Goal: Task Accomplishment & Management: Use online tool/utility

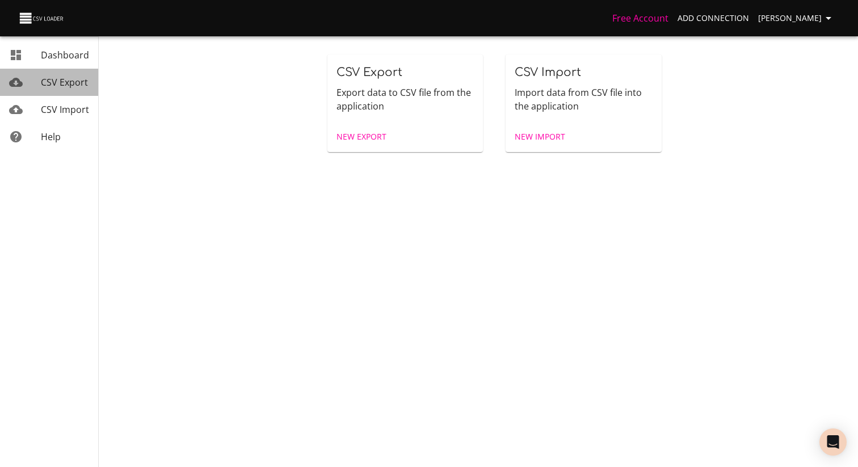
click at [58, 91] on link "CSV Export" at bounding box center [49, 82] width 98 height 27
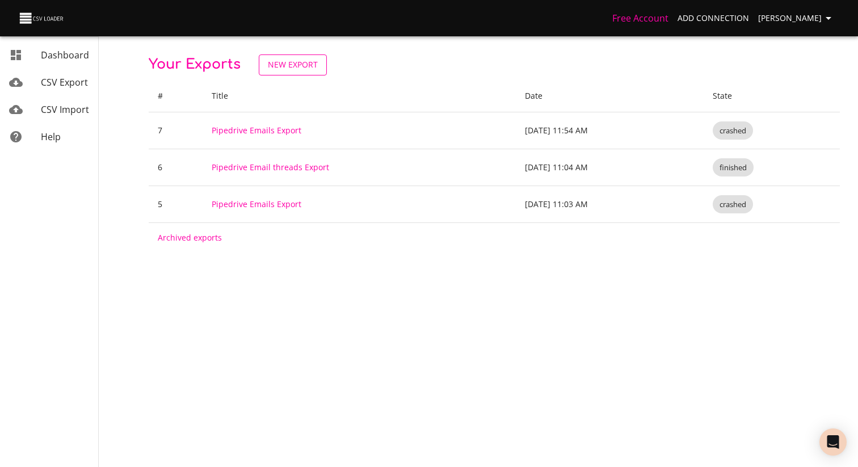
click at [290, 61] on span "New Export" at bounding box center [293, 65] width 50 height 14
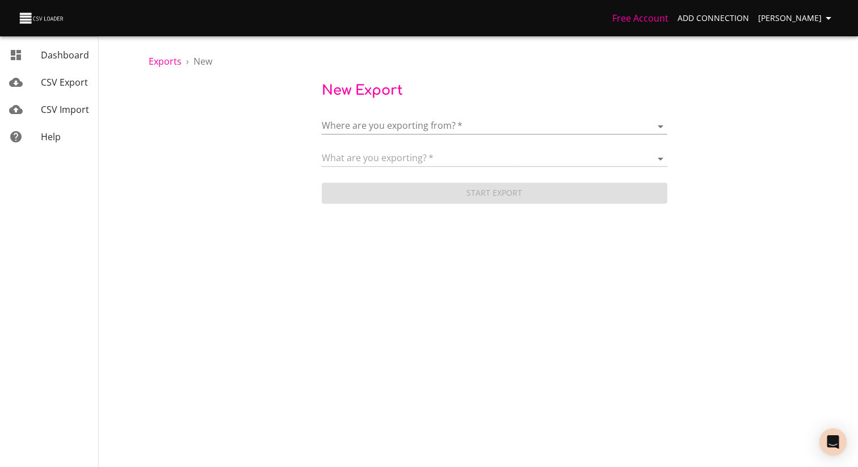
click at [403, 119] on body "Free Account Add Connection [PERSON_NAME] Dashboard CSV Export CSV Import Help …" at bounding box center [429, 233] width 858 height 467
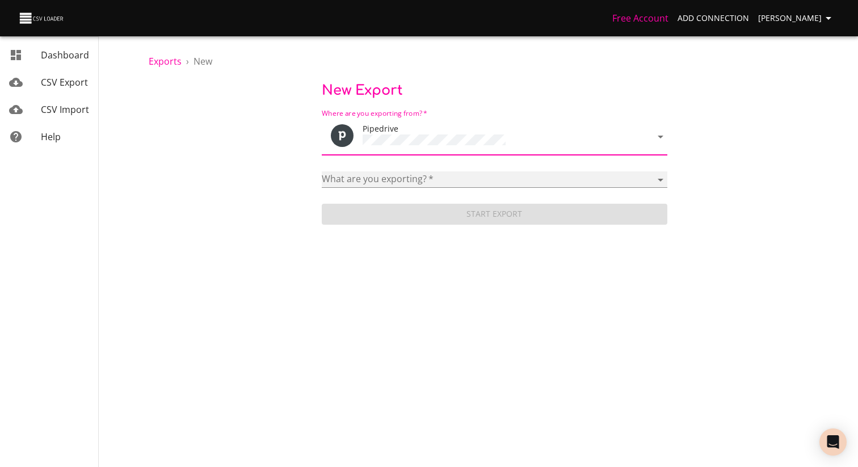
click at [371, 177] on select "Activities Activity Types Deal Products Deals Email Threads Emails Notes Organi…" at bounding box center [495, 179] width 346 height 16
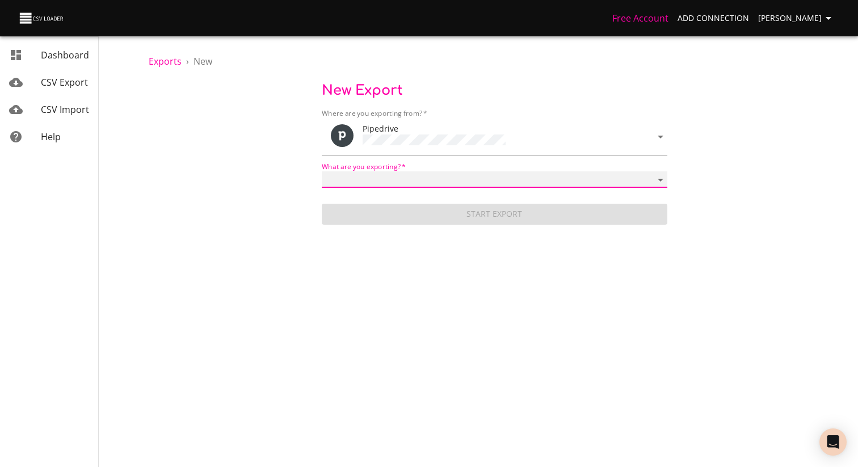
select select "mail_messages"
click at [322, 171] on select "Activities Activity Types Deal Products Deals Email Threads Emails Notes Organi…" at bounding box center [495, 179] width 346 height 16
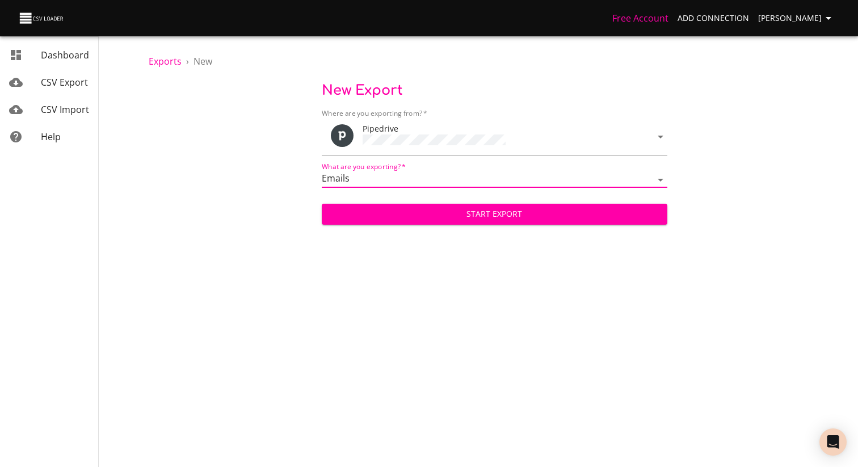
click at [480, 211] on span "Start Export" at bounding box center [495, 214] width 328 height 14
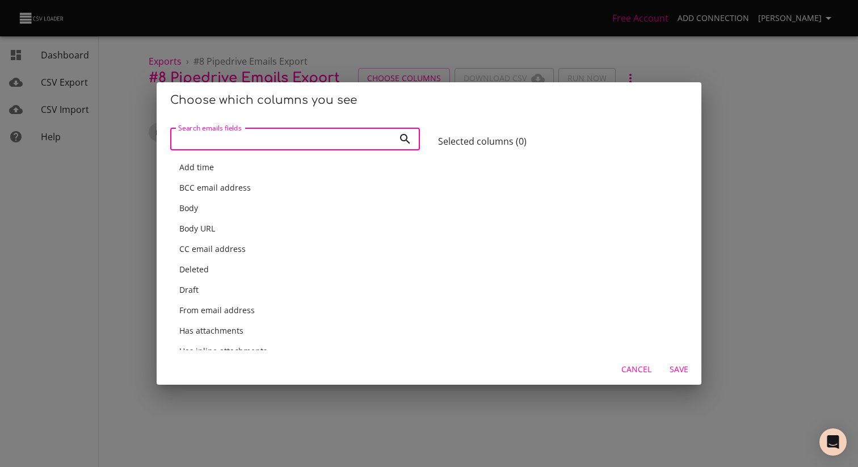
click at [295, 173] on div "Add time" at bounding box center [295, 167] width 232 height 11
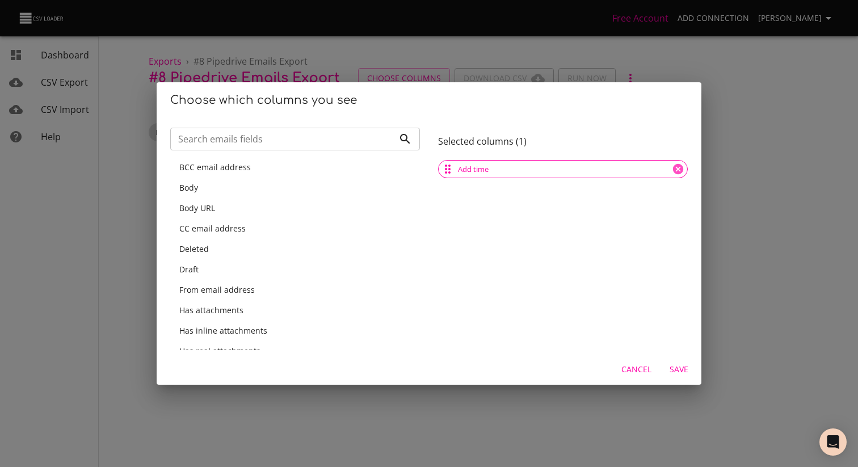
click at [297, 173] on div "BCC email address" at bounding box center [295, 167] width 250 height 20
click at [297, 178] on div "Body" at bounding box center [295, 188] width 250 height 20
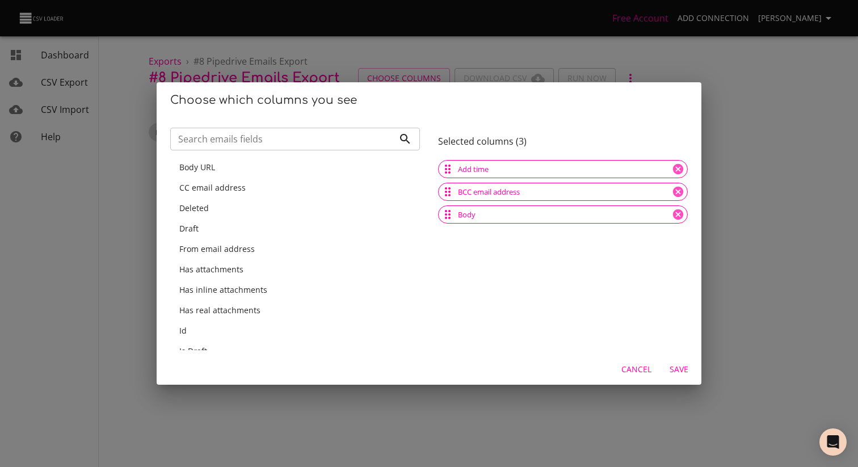
click at [297, 173] on div "Body URL" at bounding box center [295, 167] width 250 height 20
click at [297, 178] on div "CC email address" at bounding box center [295, 188] width 250 height 20
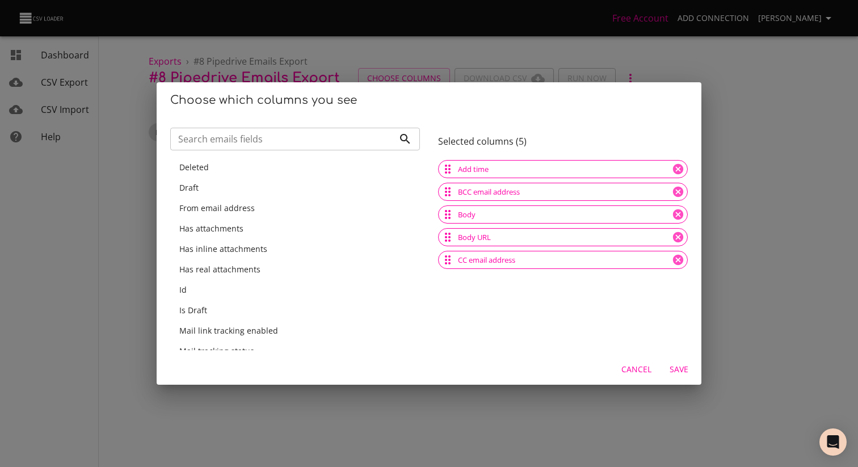
click at [297, 173] on div "Deleted" at bounding box center [295, 167] width 250 height 20
click at [297, 178] on div "Draft" at bounding box center [295, 188] width 250 height 20
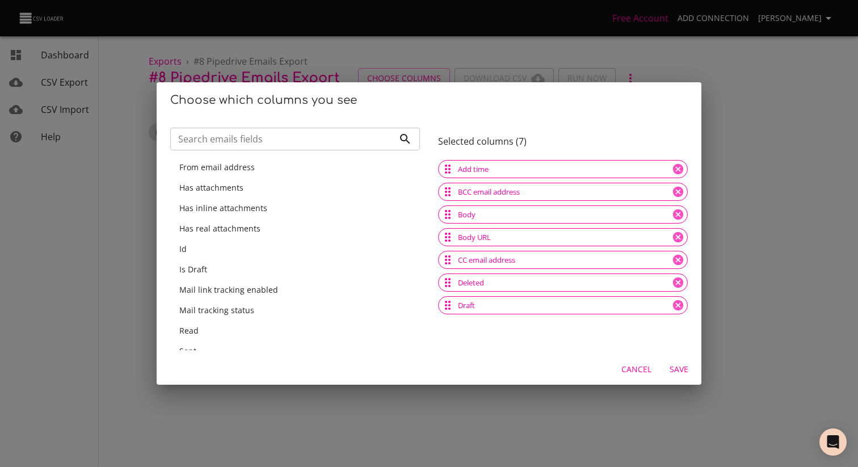
click at [297, 173] on div "From email address" at bounding box center [295, 167] width 250 height 20
click at [297, 178] on div "Has attachments" at bounding box center [295, 188] width 250 height 20
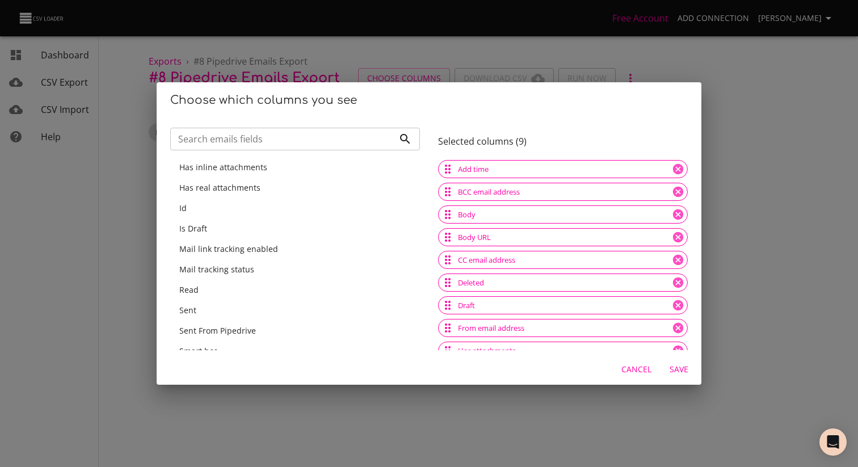
click at [297, 173] on div "Has inline attachments" at bounding box center [295, 167] width 250 height 20
click at [297, 178] on div "Has real attachments" at bounding box center [295, 188] width 250 height 20
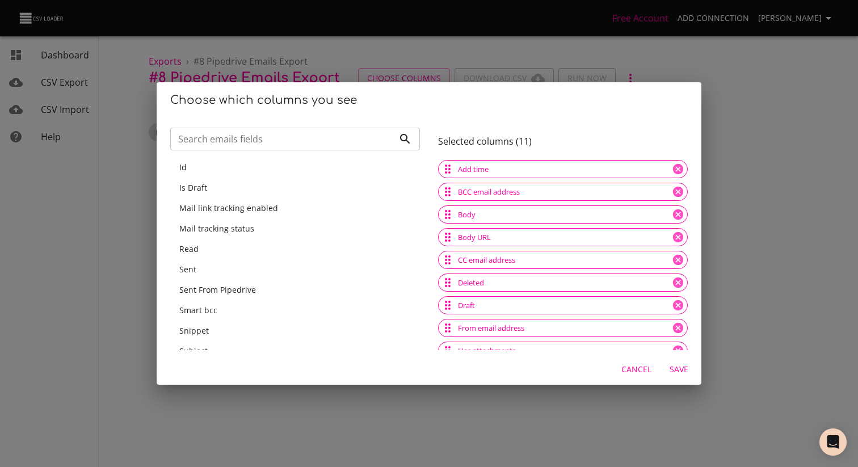
click at [297, 173] on div "Id" at bounding box center [295, 167] width 250 height 20
click at [297, 173] on div "Is Draft" at bounding box center [295, 167] width 250 height 20
click at [297, 178] on div "Mail link tracking enabled" at bounding box center [295, 188] width 250 height 20
click at [297, 173] on div "Mail tracking status" at bounding box center [295, 167] width 250 height 20
click at [297, 178] on div "Read" at bounding box center [295, 188] width 250 height 20
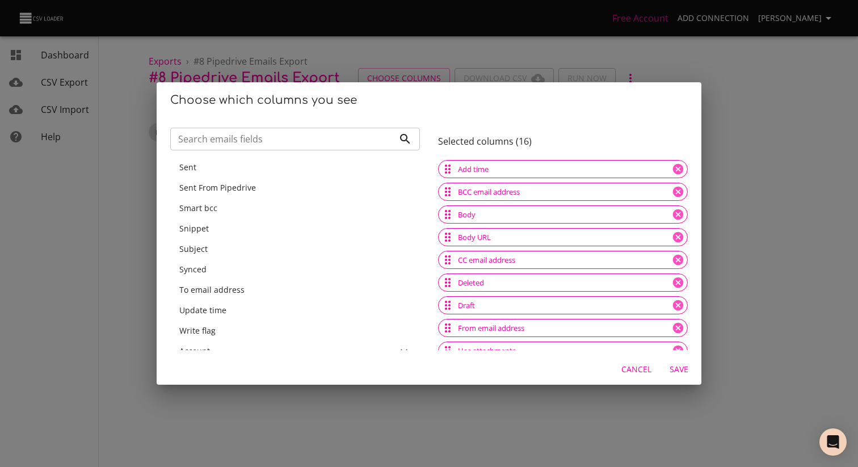
click at [297, 173] on div "Sent" at bounding box center [295, 167] width 250 height 20
click at [297, 178] on div "Sent From Pipedrive" at bounding box center [295, 188] width 250 height 20
click at [297, 173] on div "Smart bcc" at bounding box center [295, 167] width 250 height 20
click at [297, 173] on div "Snippet" at bounding box center [295, 167] width 250 height 20
click at [297, 178] on div "Subject" at bounding box center [295, 188] width 250 height 20
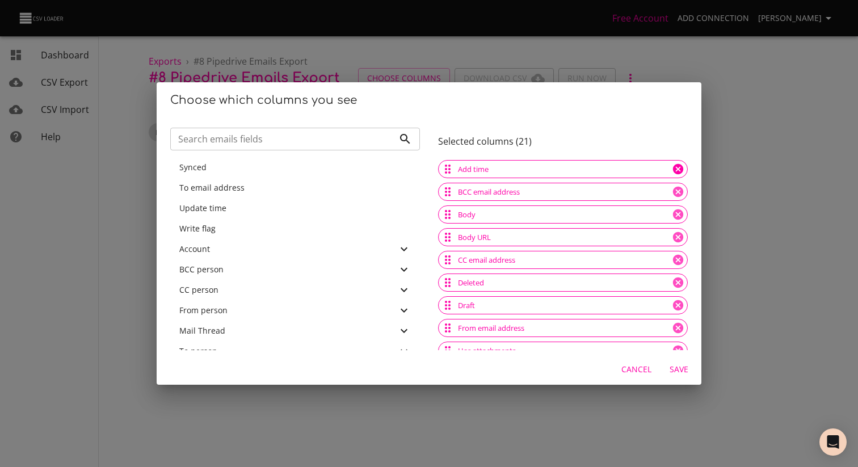
click at [672, 170] on icon at bounding box center [678, 169] width 12 height 12
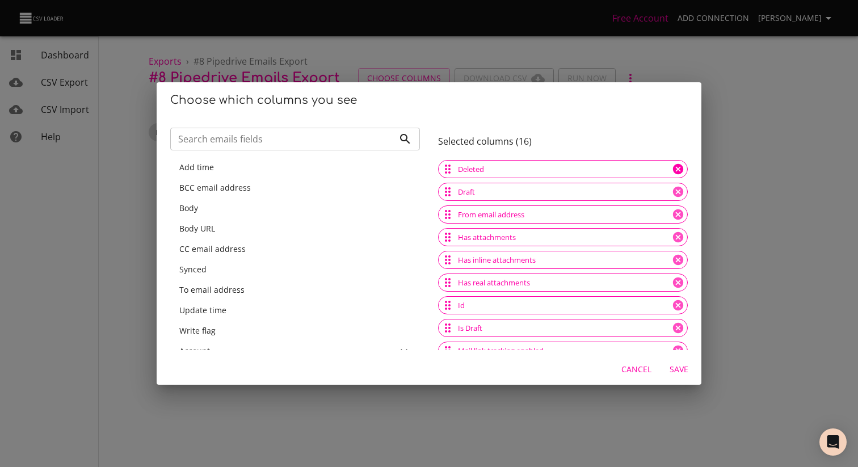
click at [672, 170] on icon at bounding box center [678, 169] width 12 height 12
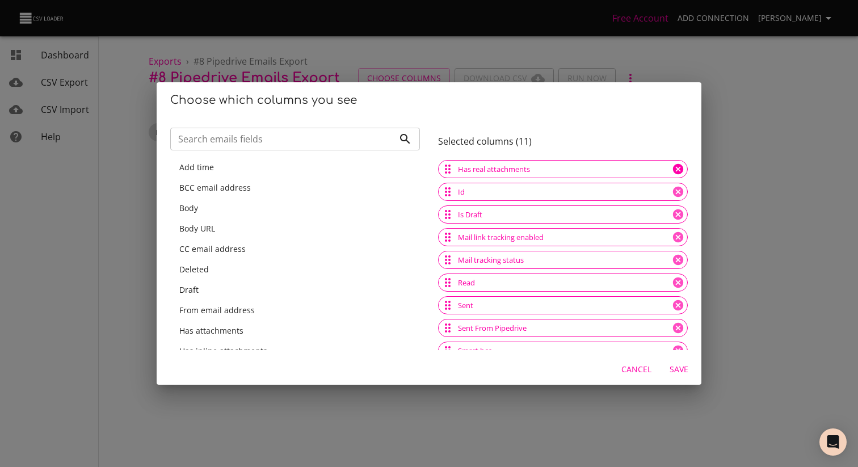
click at [672, 170] on icon at bounding box center [678, 169] width 12 height 12
click at [660, 170] on div "Is Draft" at bounding box center [563, 169] width 250 height 18
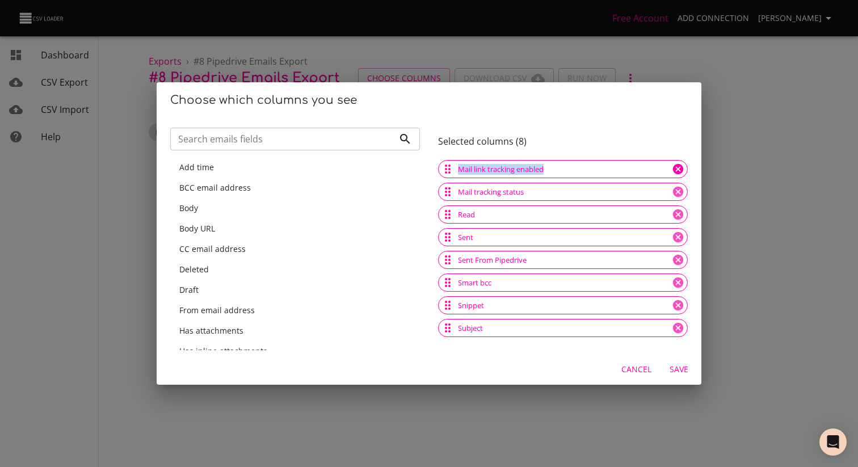
click at [660, 170] on div "Mail link tracking enabled" at bounding box center [563, 169] width 250 height 18
click at [675, 166] on icon at bounding box center [678, 169] width 12 height 12
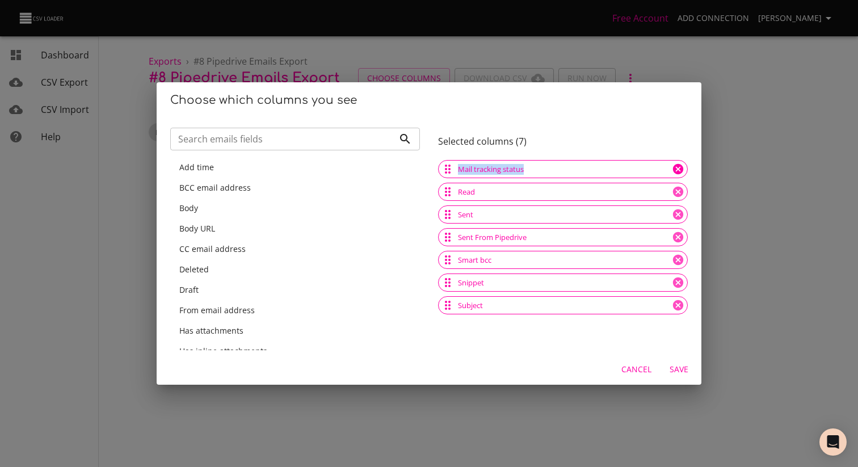
click at [675, 166] on icon at bounding box center [678, 169] width 12 height 12
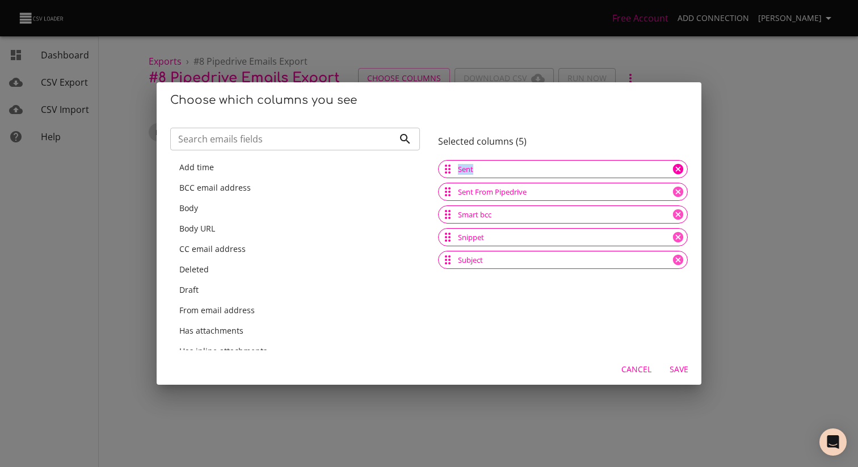
click at [675, 166] on icon at bounding box center [678, 169] width 12 height 12
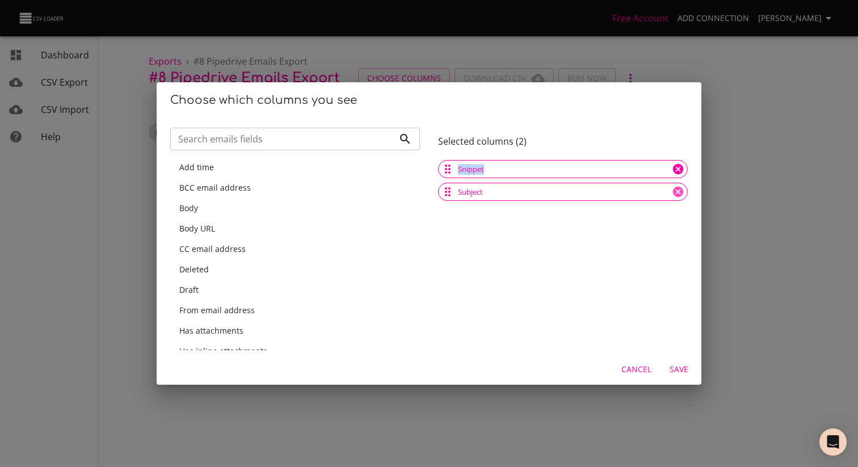
click at [675, 166] on icon at bounding box center [678, 169] width 12 height 12
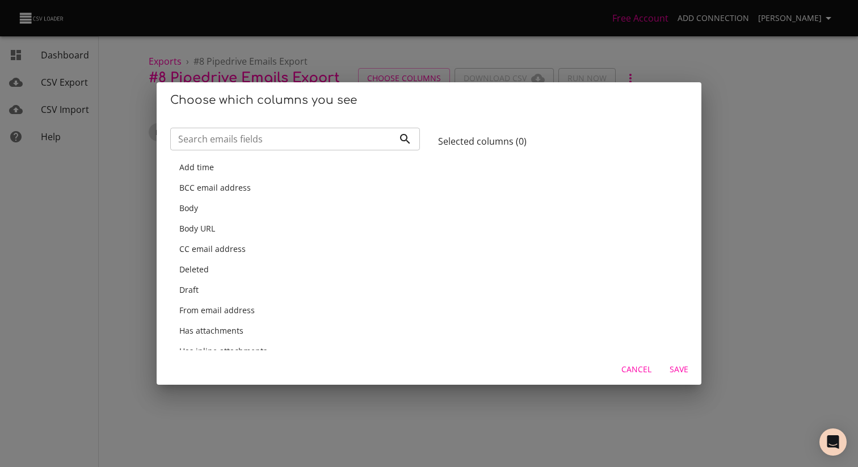
click at [675, 166] on div at bounding box center [563, 254] width 250 height 192
click at [246, 210] on div "Body" at bounding box center [295, 208] width 232 height 11
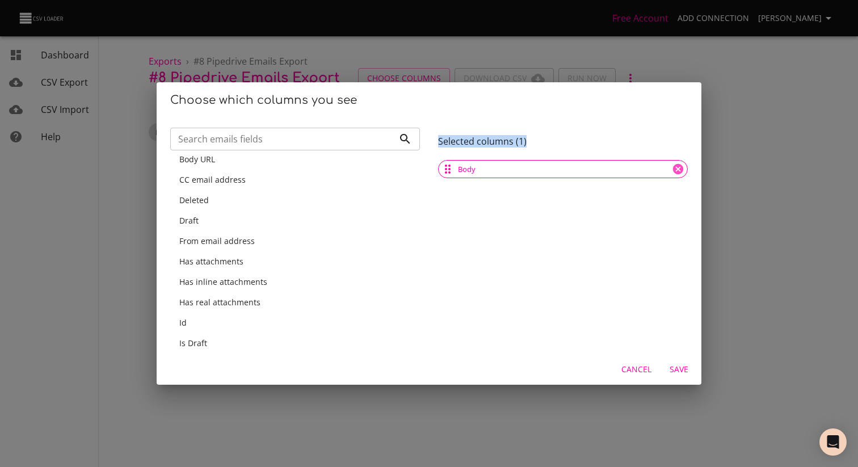
scroll to position [54, 0]
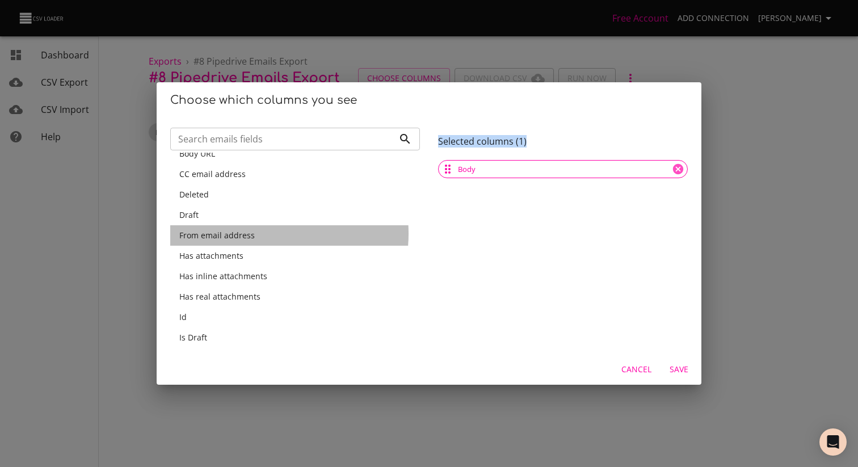
click at [259, 234] on div "From email address" at bounding box center [295, 235] width 232 height 11
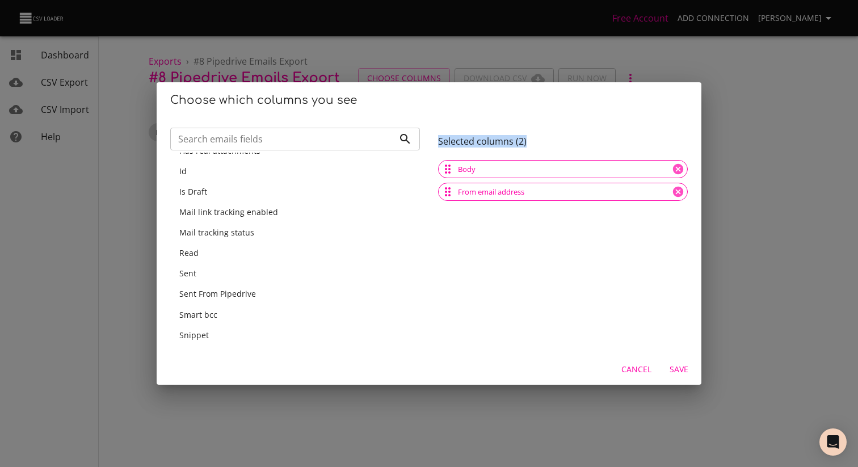
scroll to position [199, 0]
click at [236, 261] on div "Sent" at bounding box center [295, 254] width 250 height 20
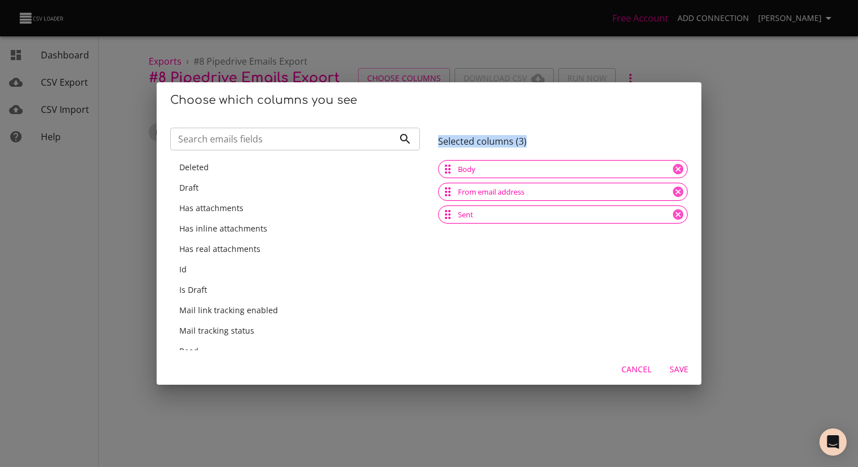
scroll to position [81, 0]
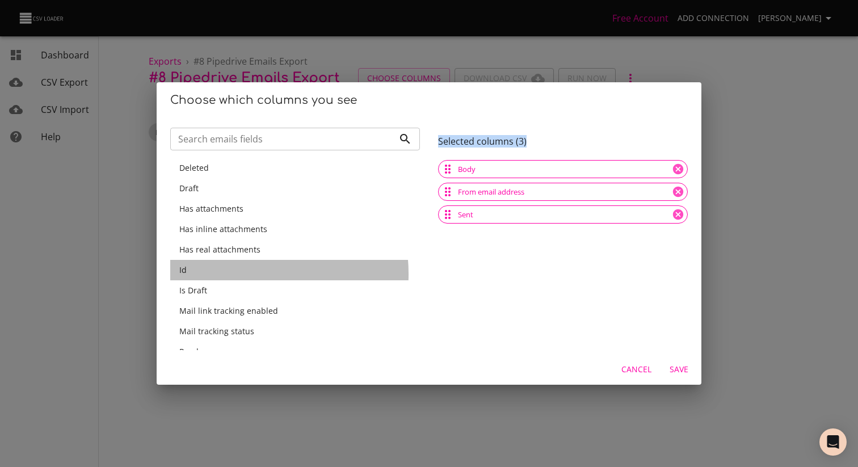
click at [227, 274] on div "Id" at bounding box center [295, 270] width 232 height 11
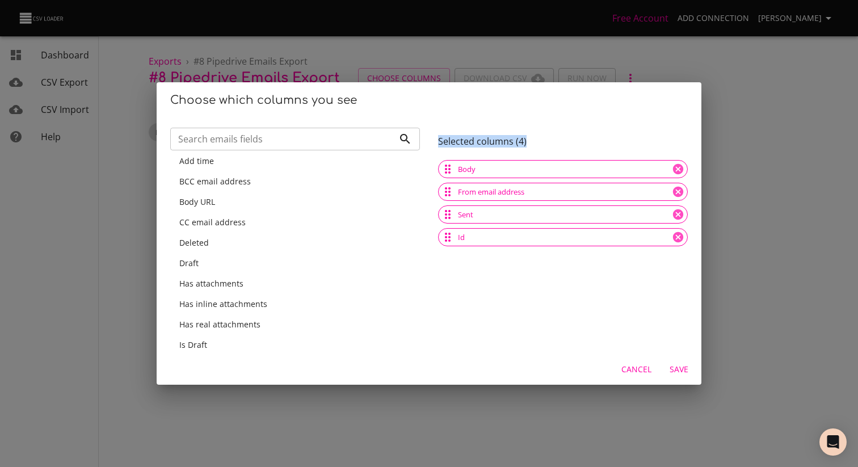
scroll to position [0, 0]
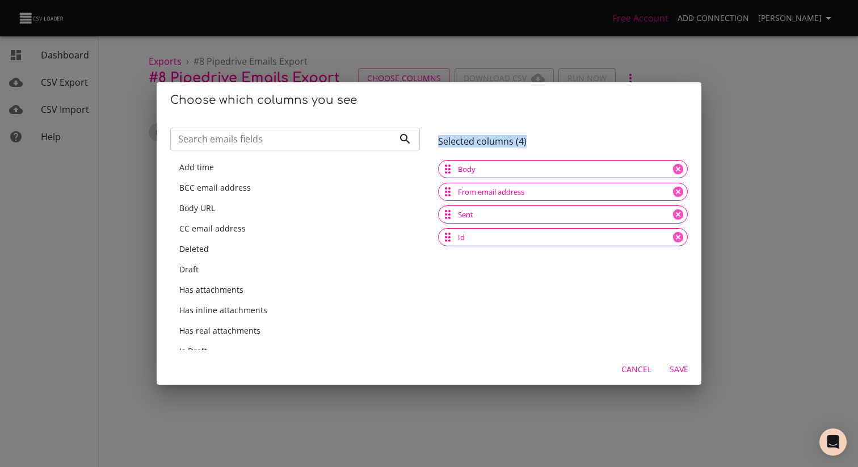
click at [676, 367] on span "Save" at bounding box center [678, 370] width 27 height 14
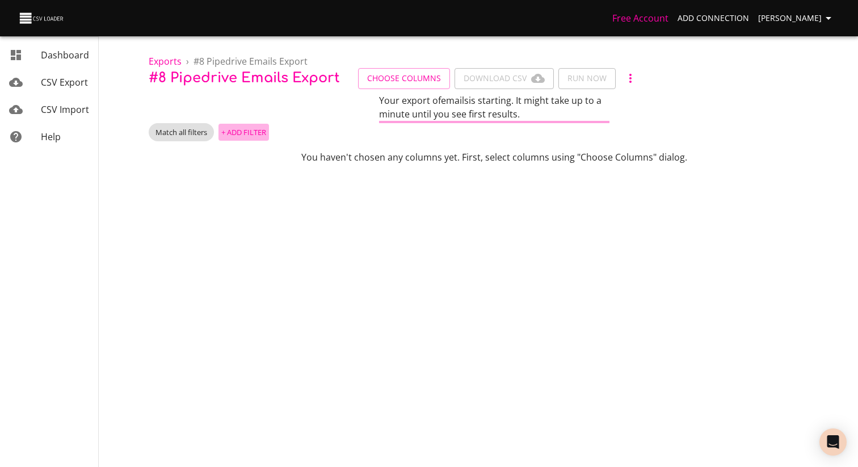
click at [243, 127] on span "+ Add Filter" at bounding box center [243, 132] width 45 height 13
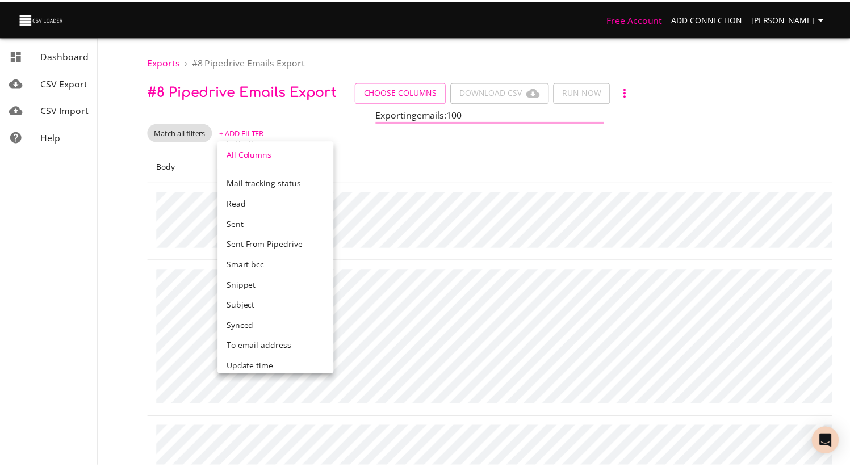
scroll to position [393, 0]
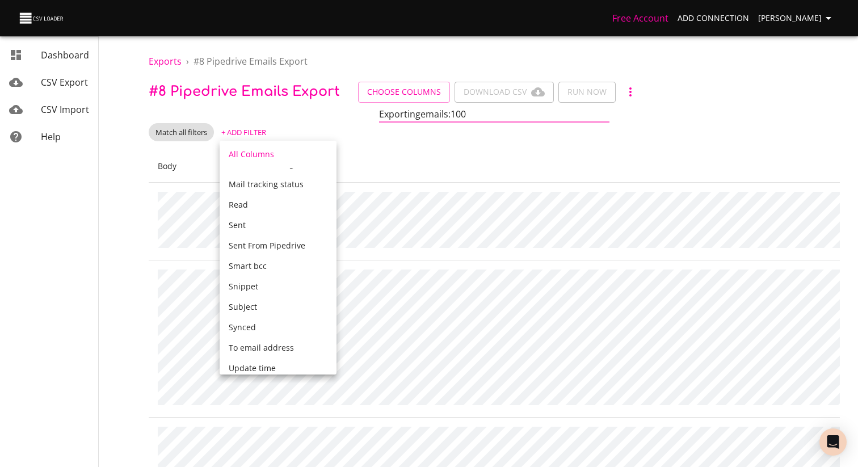
click at [426, 274] on div at bounding box center [429, 233] width 858 height 467
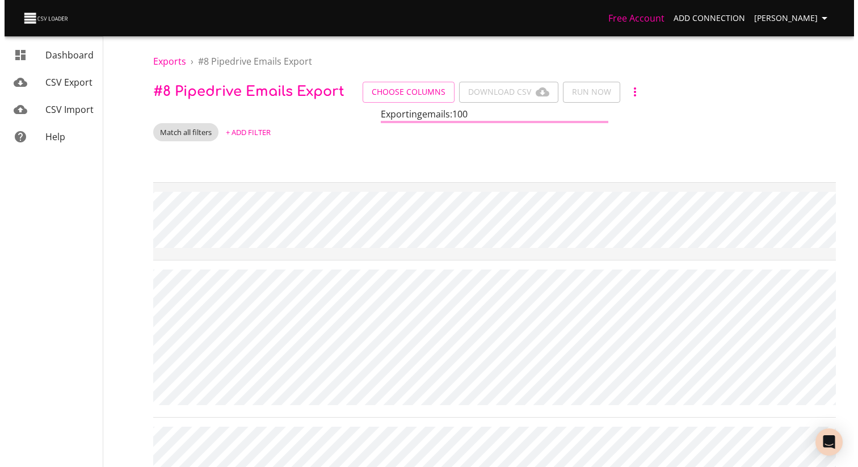
scroll to position [0, 0]
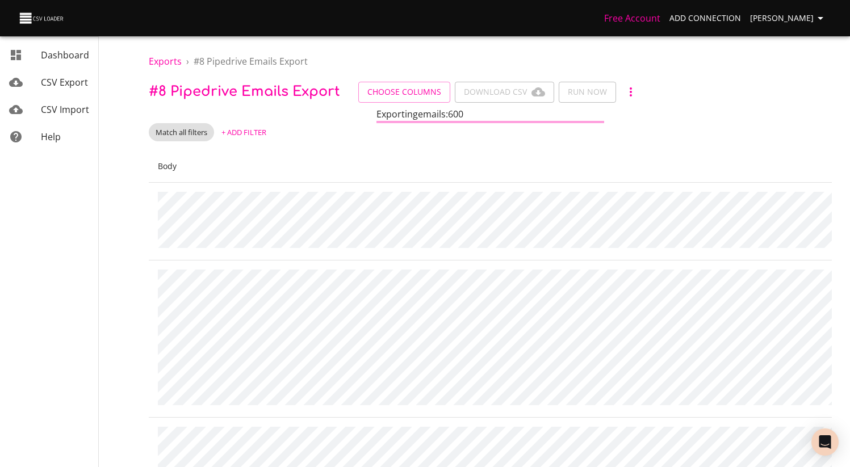
click at [245, 131] on span "+ Add Filter" at bounding box center [243, 132] width 45 height 13
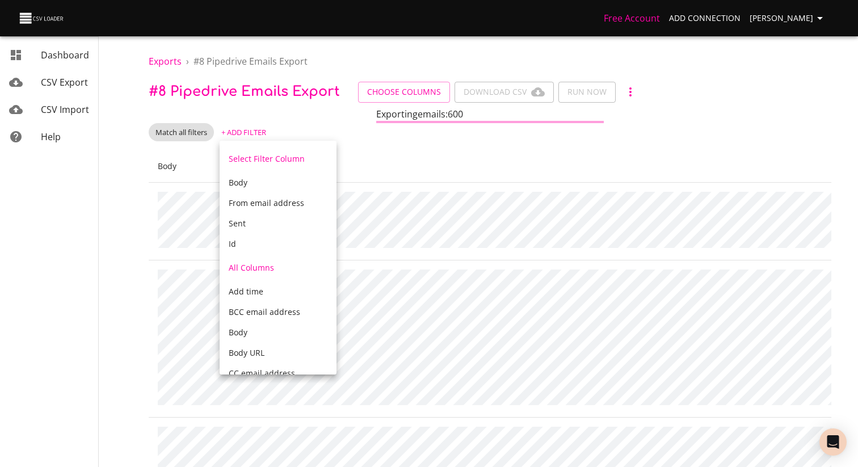
click at [251, 248] on div "Id" at bounding box center [278, 243] width 99 height 11
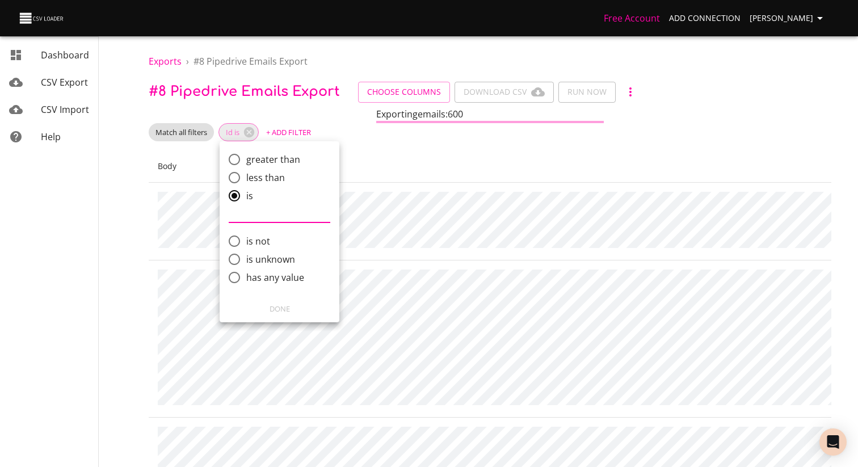
click at [280, 221] on input "comparison" at bounding box center [280, 214] width 102 height 18
click at [363, 142] on div at bounding box center [429, 233] width 858 height 467
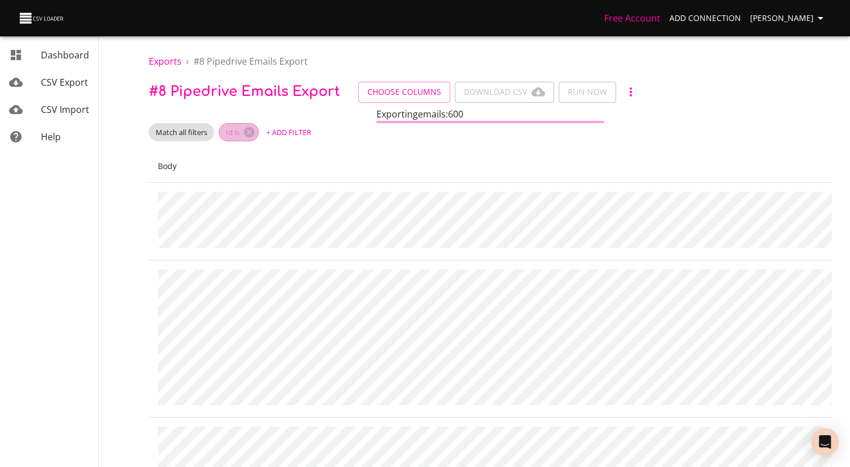
click at [249, 132] on icon at bounding box center [249, 132] width 10 height 10
click at [243, 132] on span "+ Add Filter" at bounding box center [243, 132] width 45 height 13
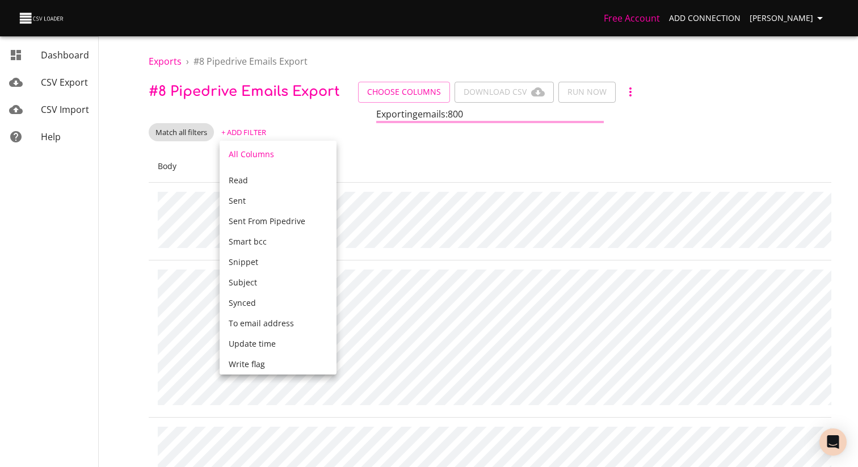
scroll to position [418, 0]
click at [386, 164] on div at bounding box center [429, 233] width 858 height 467
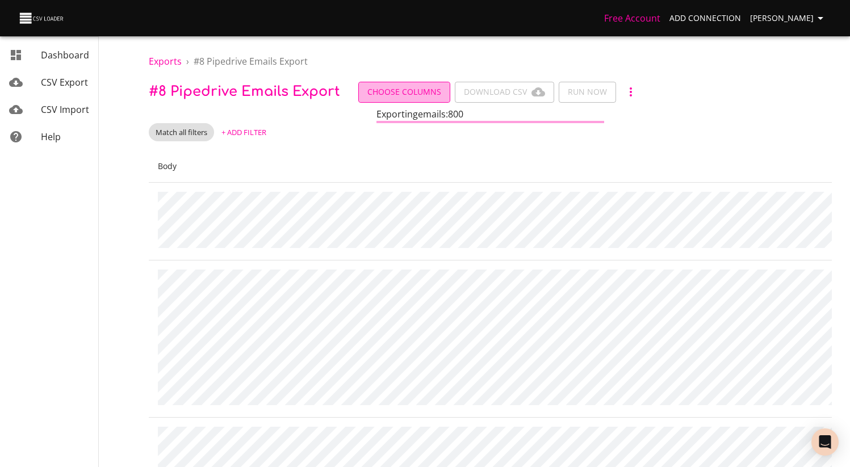
click at [416, 90] on span "Choose Columns" at bounding box center [404, 92] width 74 height 14
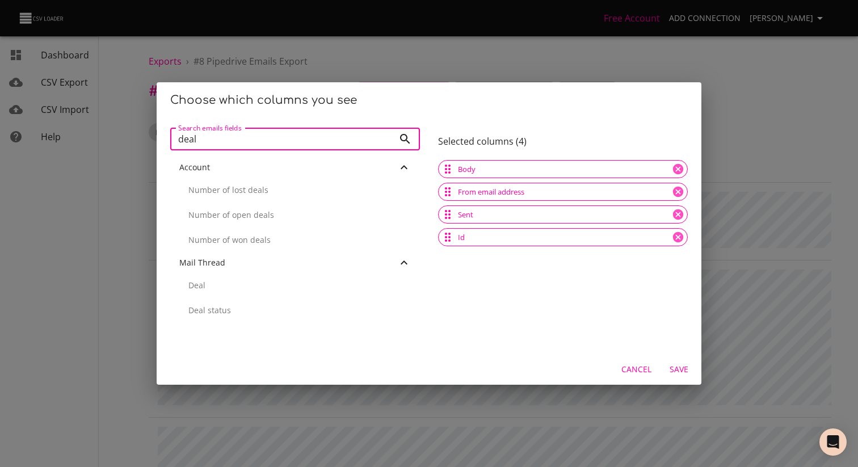
scroll to position [5, 0]
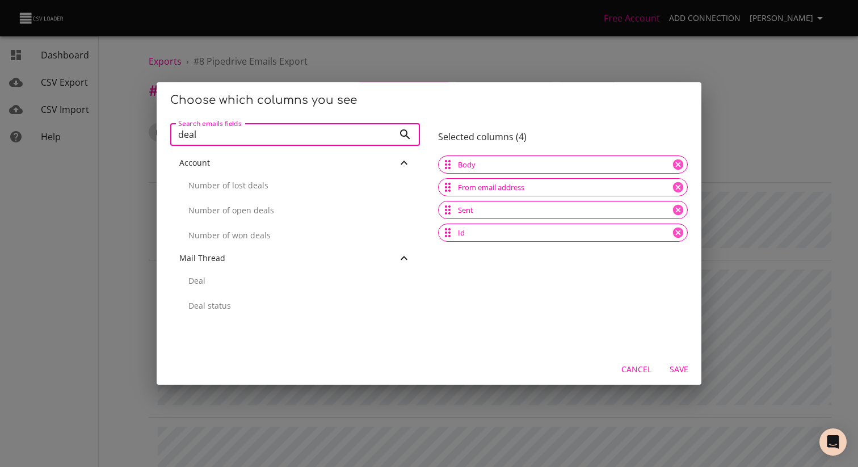
type input "deal"
click at [245, 278] on p "Deal" at bounding box center [299, 280] width 223 height 11
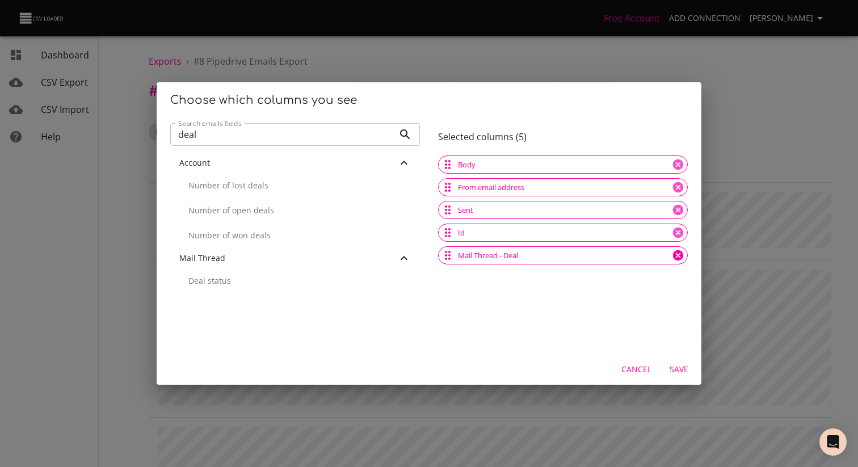
click at [672, 254] on icon at bounding box center [678, 255] width 12 height 12
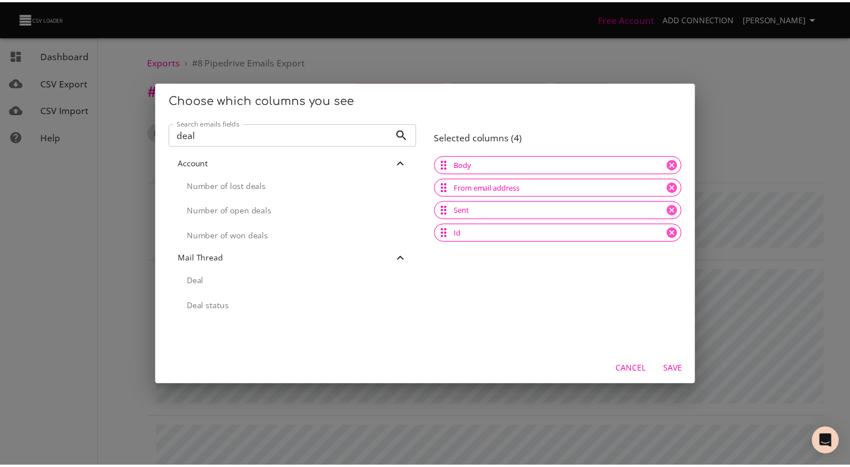
scroll to position [0, 0]
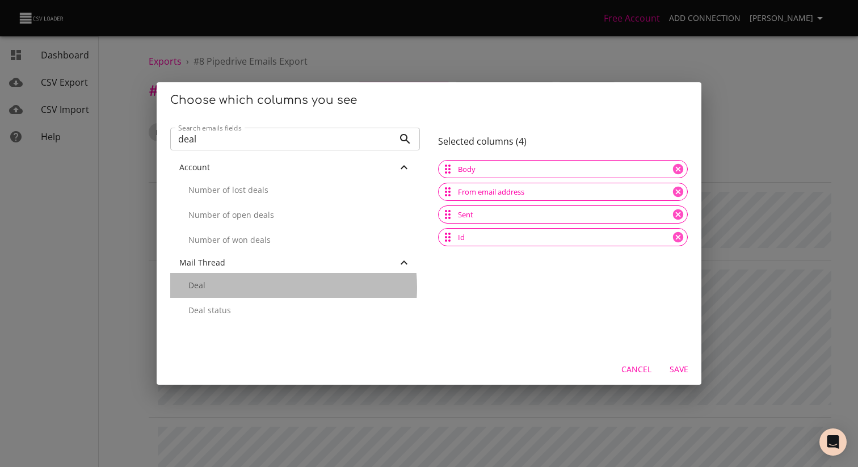
click at [267, 287] on p "Deal" at bounding box center [299, 285] width 223 height 11
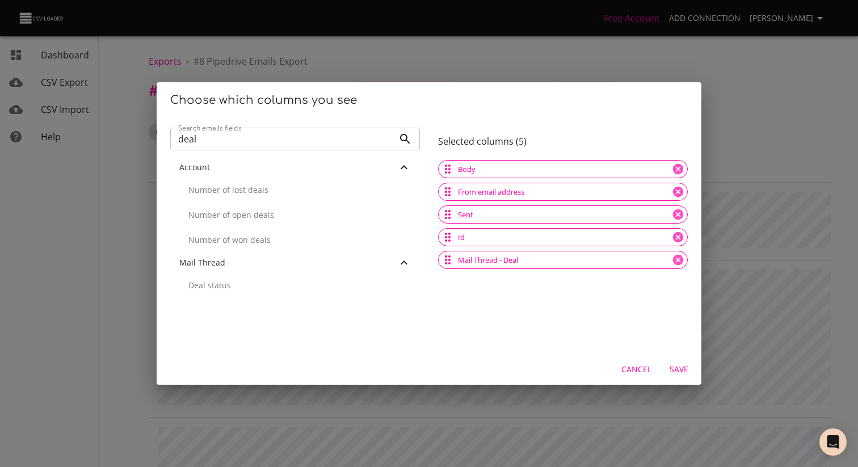
click at [686, 372] on span "Save" at bounding box center [678, 370] width 27 height 14
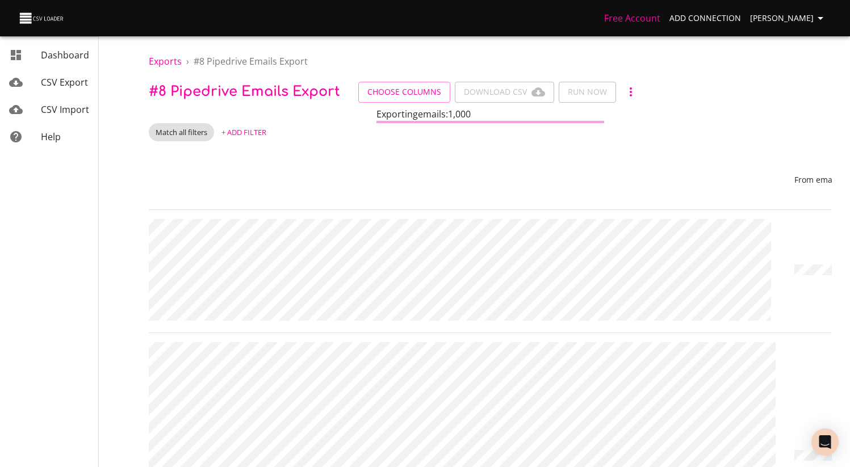
scroll to position [0, 775]
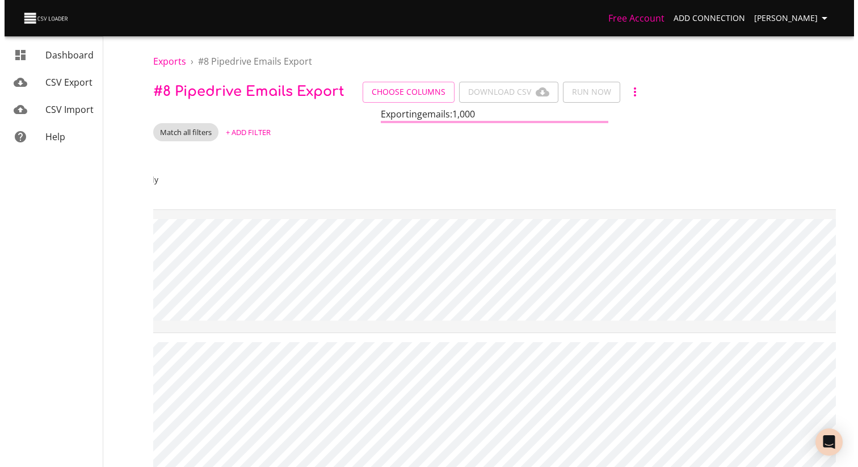
scroll to position [0, 0]
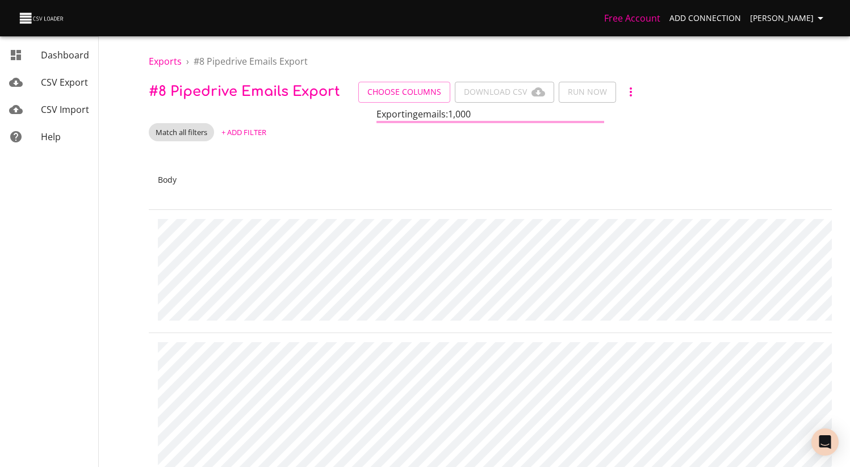
click at [249, 132] on span "+ Add Filter" at bounding box center [243, 132] width 45 height 13
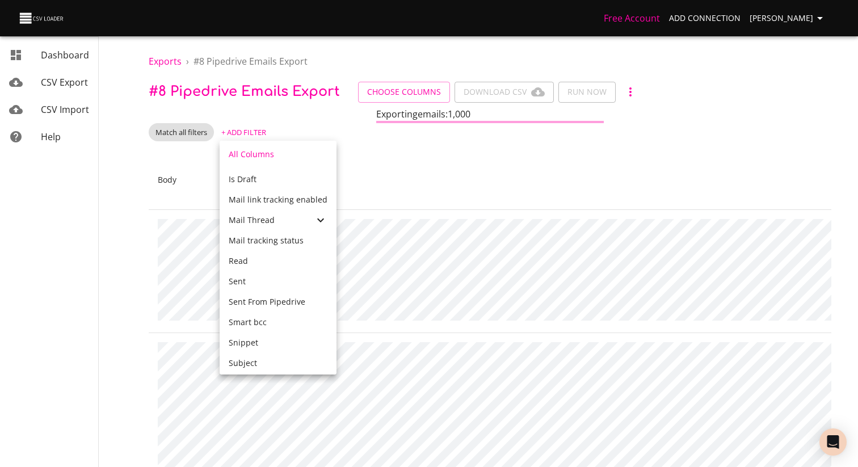
scroll to position [439, 0]
drag, startPoint x: 228, startPoint y: 145, endPoint x: 308, endPoint y: 373, distance: 241.3
click at [308, 374] on div "Select Filter Column Body From email address Sent Id All Columns Add time BCC e…" at bounding box center [429, 233] width 858 height 467
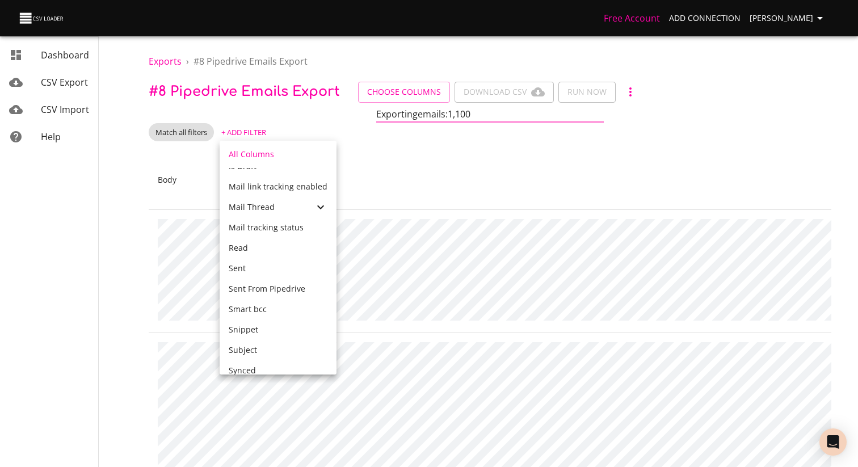
scroll to position [368, 0]
click at [289, 206] on div "Mail Thread" at bounding box center [271, 209] width 85 height 11
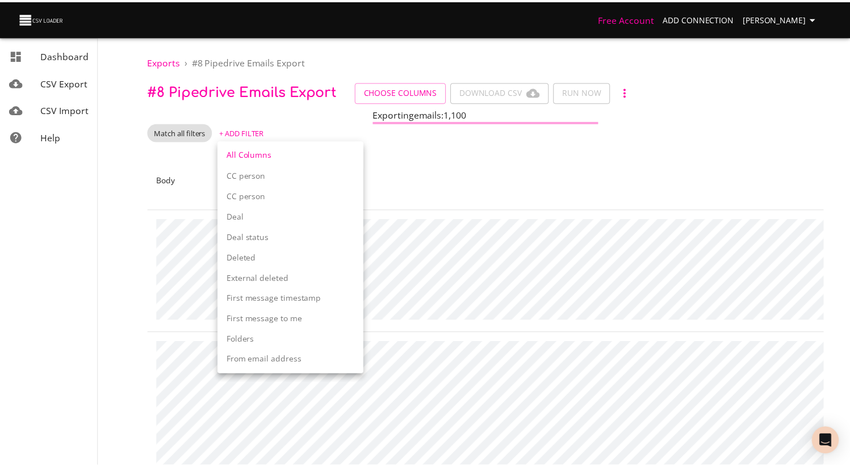
scroll to position [643, 0]
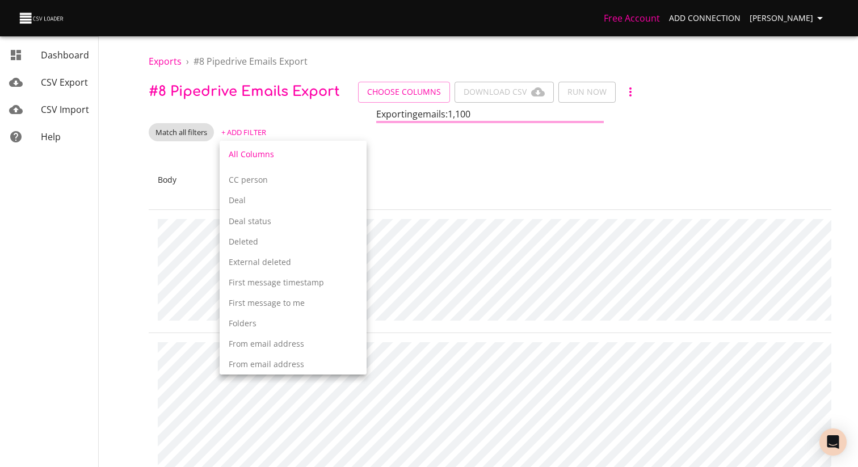
click at [300, 194] on div "Deal" at bounding box center [293, 200] width 147 height 20
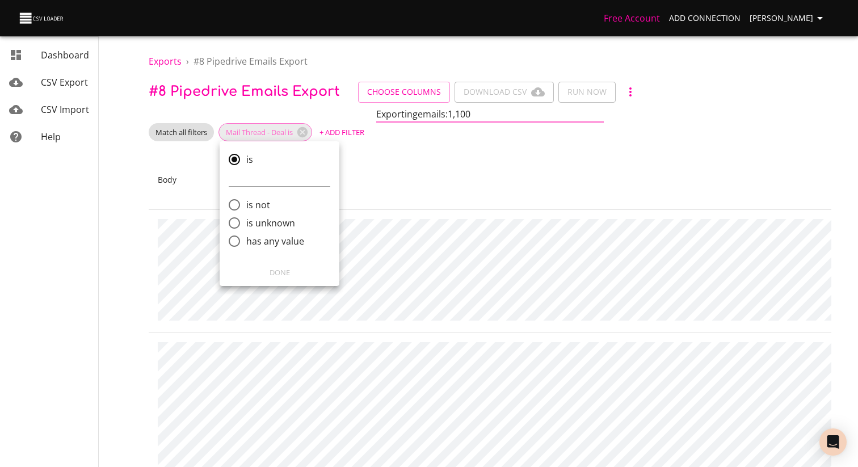
click at [293, 245] on span "has any value" at bounding box center [275, 241] width 58 height 14
click at [246, 245] on input "has any value" at bounding box center [235, 241] width 24 height 24
radio input "true"
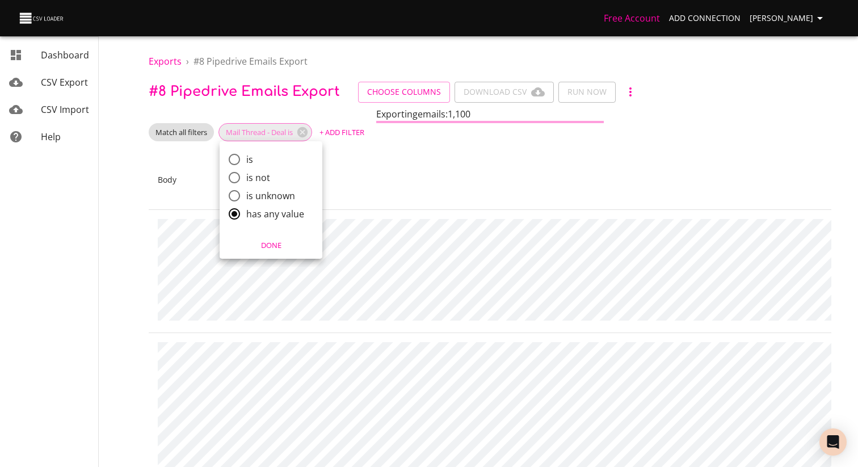
click at [369, 205] on div at bounding box center [429, 233] width 858 height 467
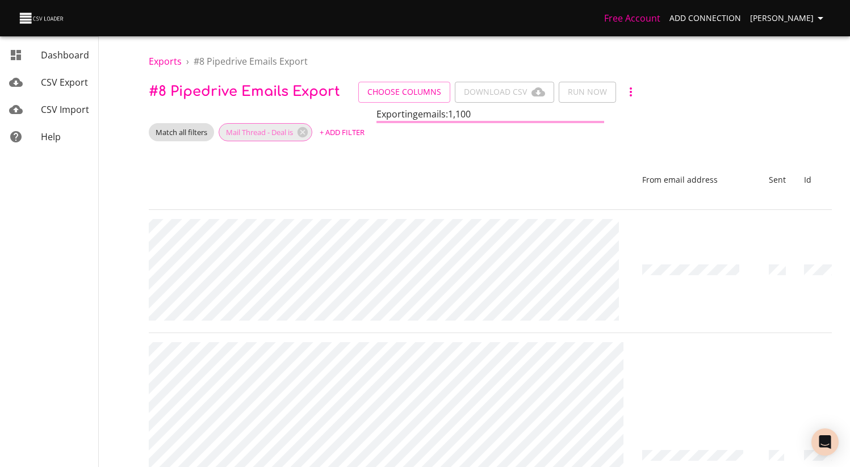
scroll to position [0, 775]
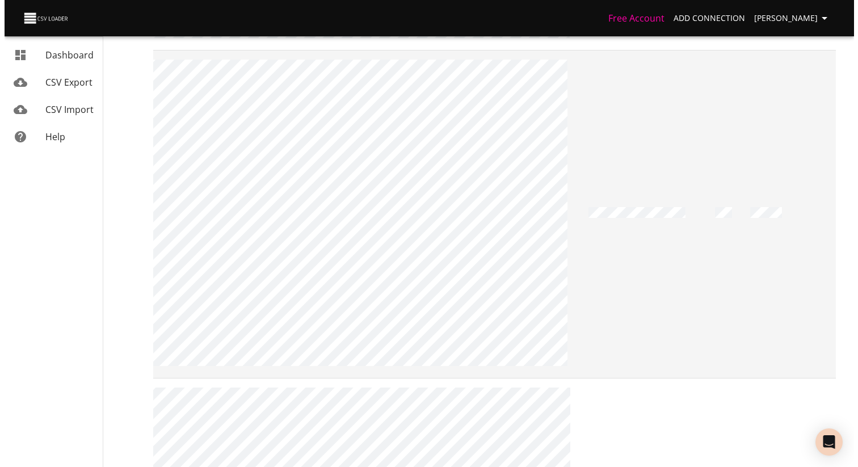
scroll to position [0, 0]
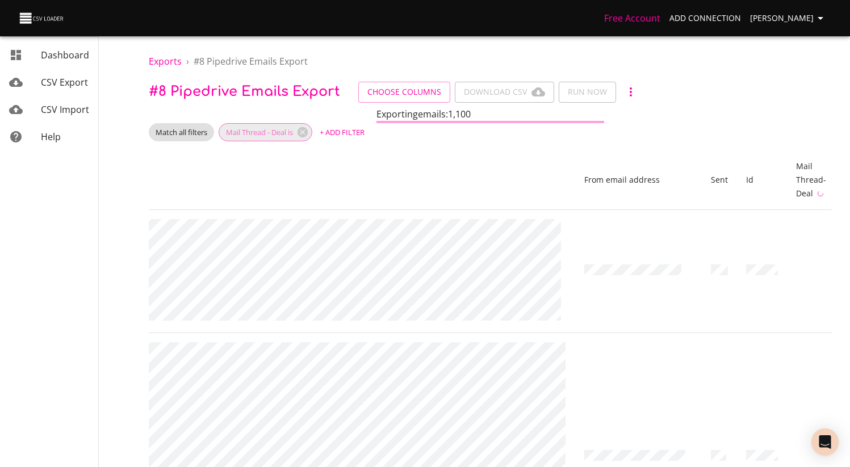
click at [331, 133] on span "+ Add Filter" at bounding box center [342, 132] width 45 height 13
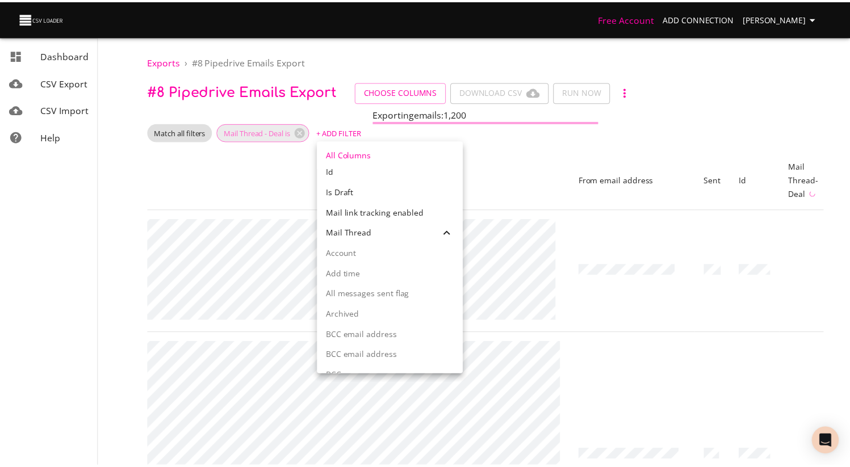
scroll to position [297, 0]
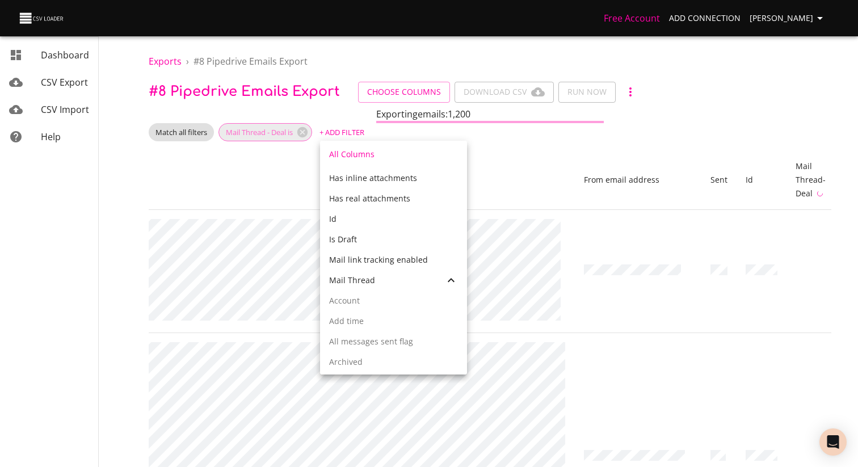
click at [257, 194] on div at bounding box center [429, 233] width 858 height 467
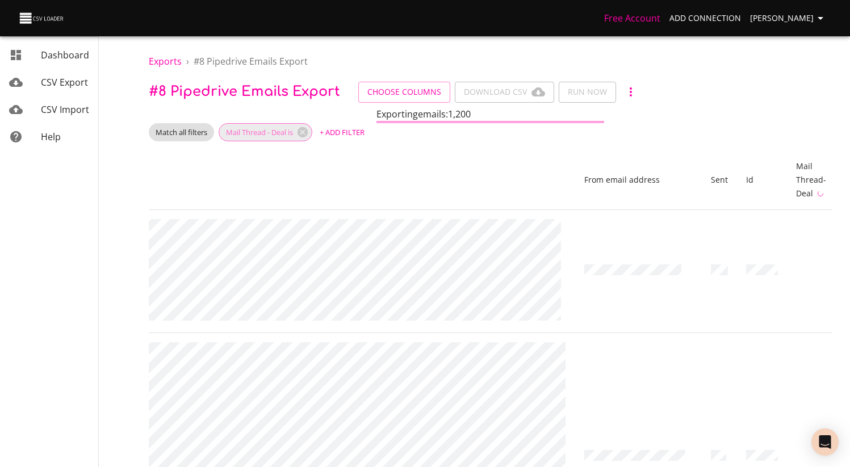
scroll to position [0, 766]
click at [410, 94] on span "Choose Columns" at bounding box center [404, 92] width 74 height 14
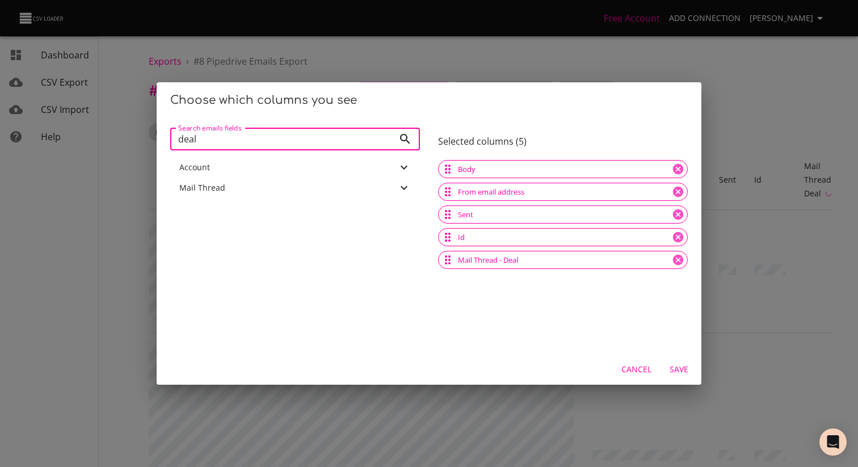
click at [398, 169] on icon at bounding box center [404, 168] width 14 height 14
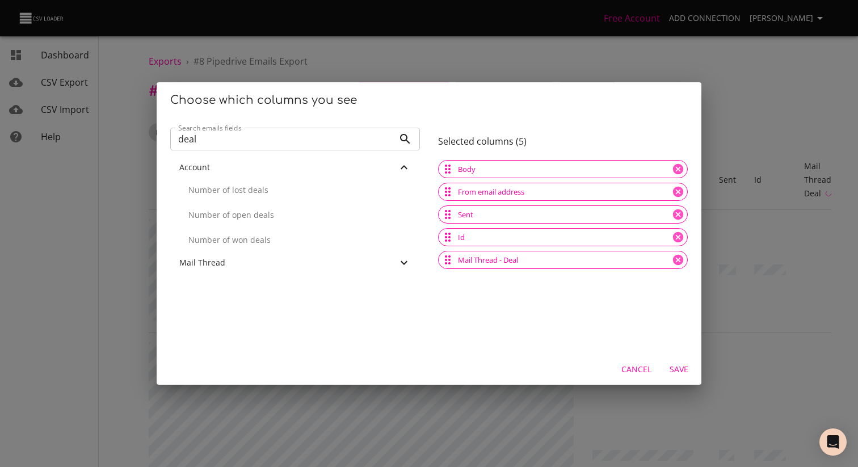
click at [401, 263] on icon at bounding box center [404, 263] width 7 height 4
click at [686, 374] on span "Save" at bounding box center [678, 370] width 27 height 14
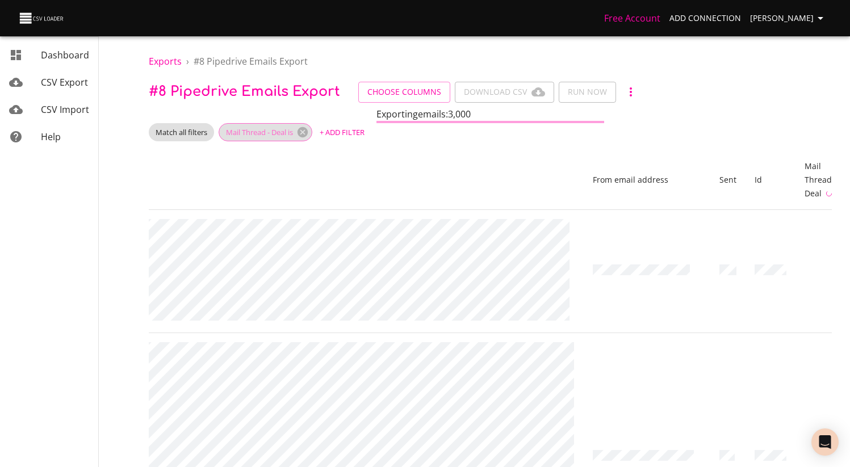
click at [304, 127] on icon at bounding box center [302, 132] width 12 height 12
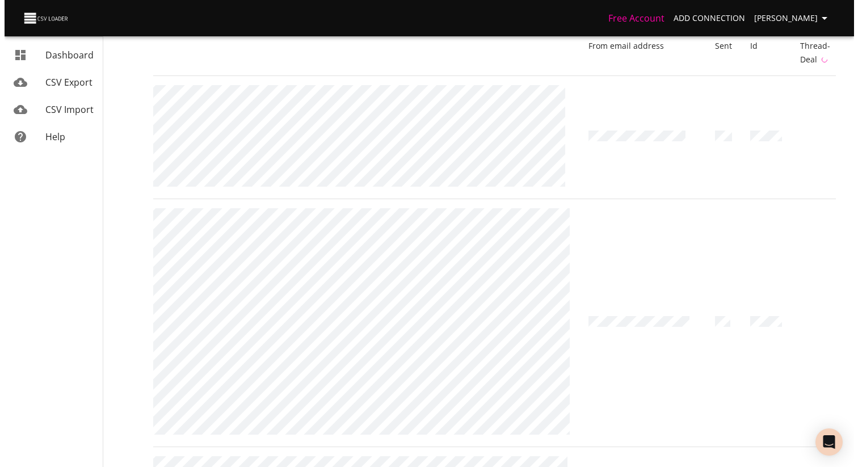
scroll to position [0, 0]
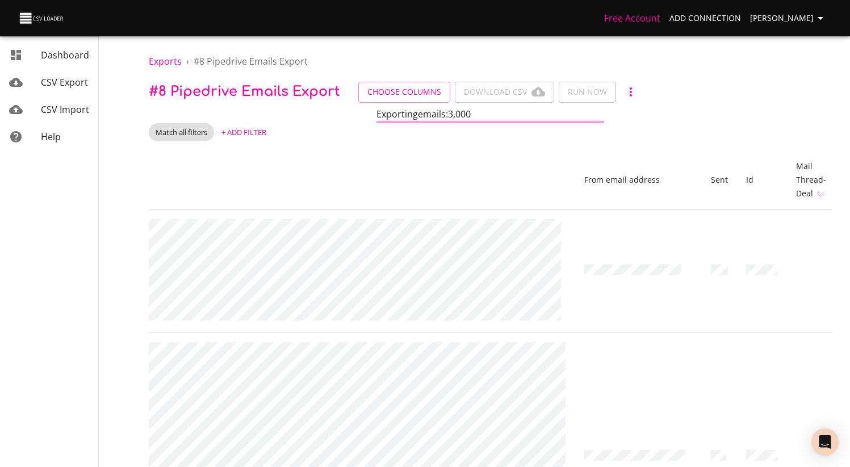
click at [229, 130] on span "+ Add Filter" at bounding box center [243, 132] width 45 height 13
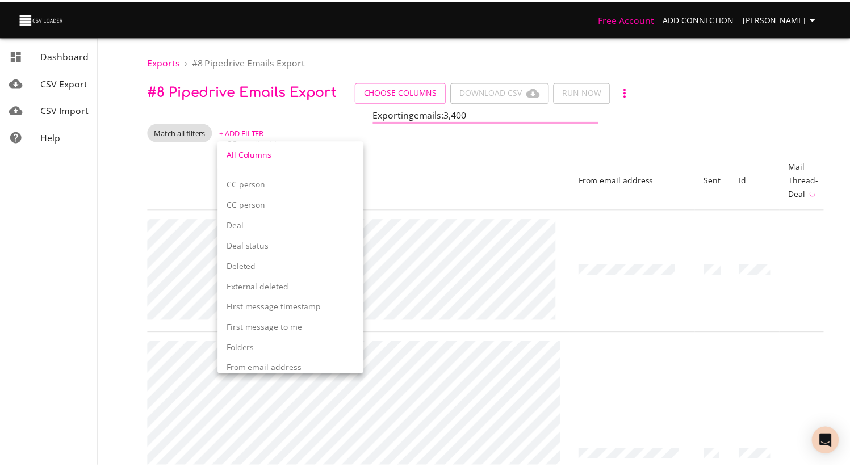
scroll to position [617, 0]
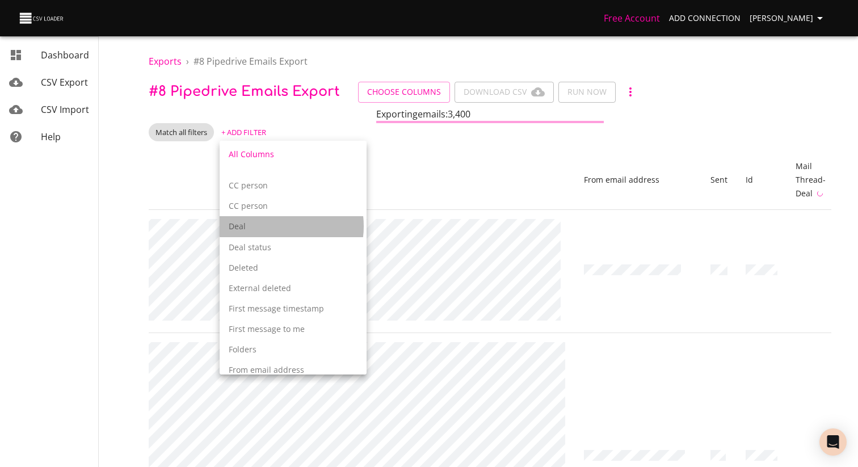
click at [276, 226] on p "Deal" at bounding box center [293, 226] width 129 height 11
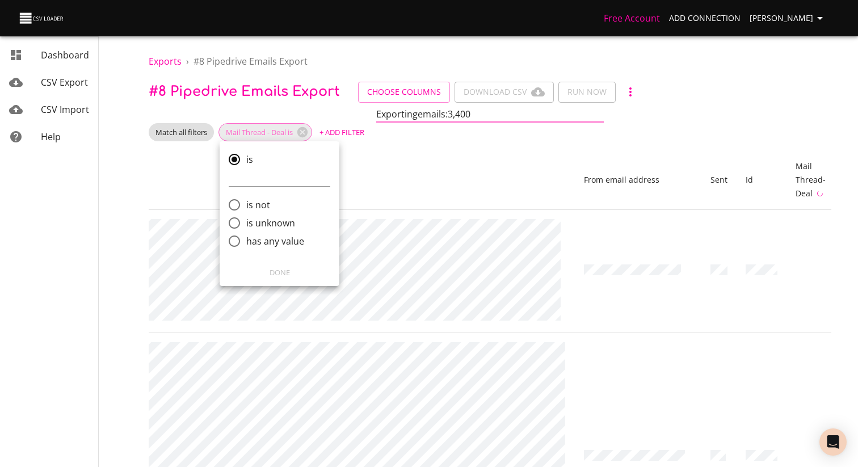
click at [267, 243] on span "has any value" at bounding box center [275, 241] width 58 height 14
click at [246, 243] on input "has any value" at bounding box center [235, 241] width 24 height 24
radio input "true"
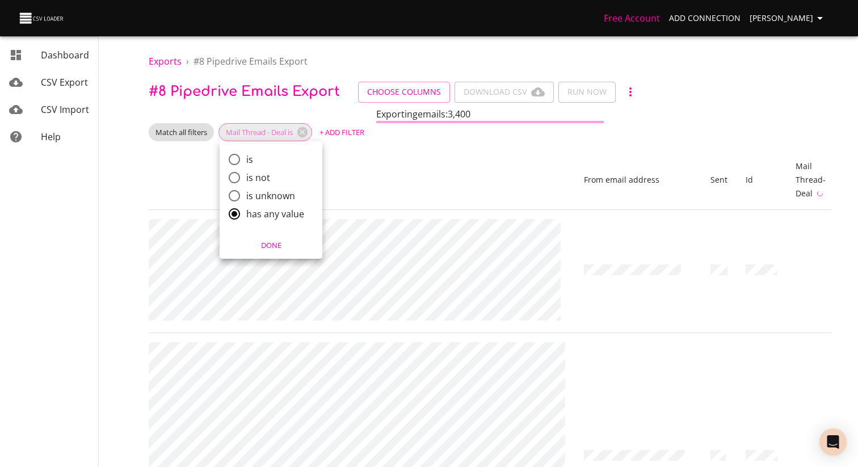
click at [281, 249] on span "Done" at bounding box center [271, 245] width 88 height 13
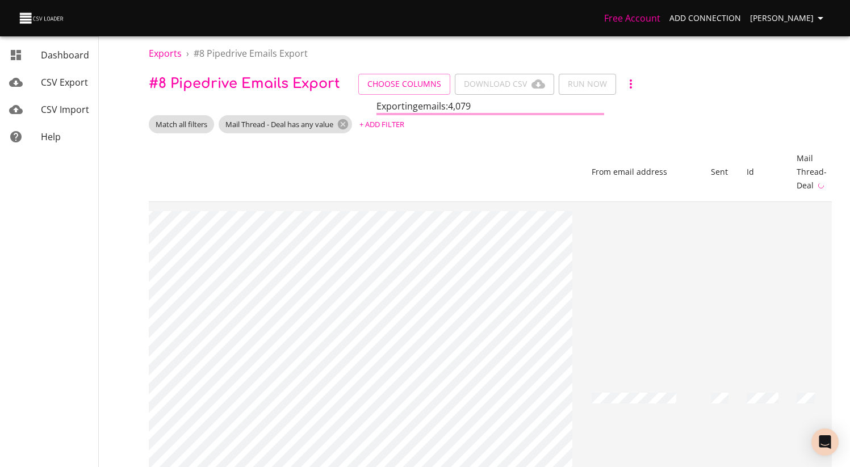
scroll to position [9, 0]
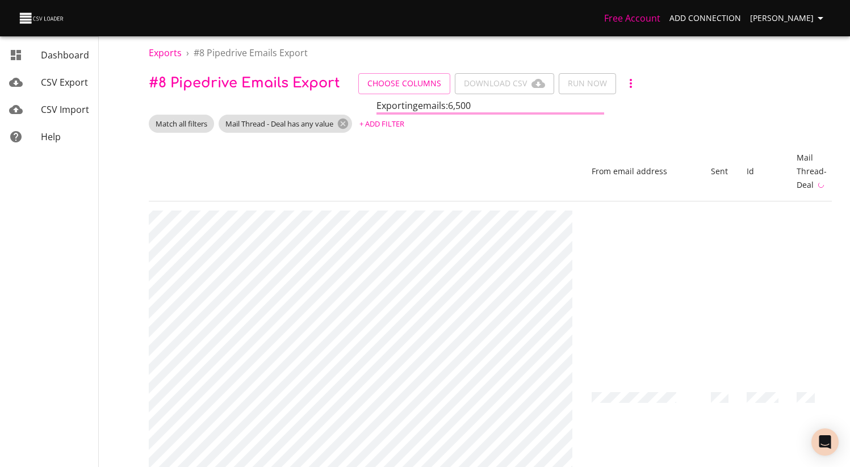
click at [548, 153] on th "Body" at bounding box center [334, 172] width 495 height 60
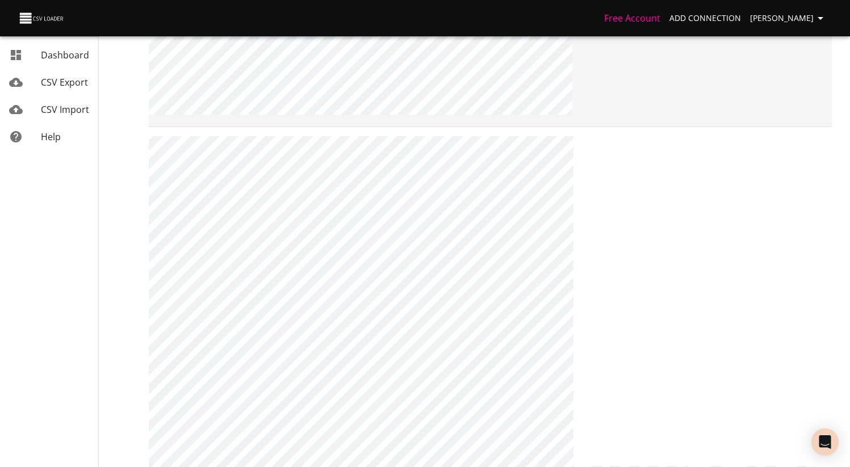
scroll to position [0, 0]
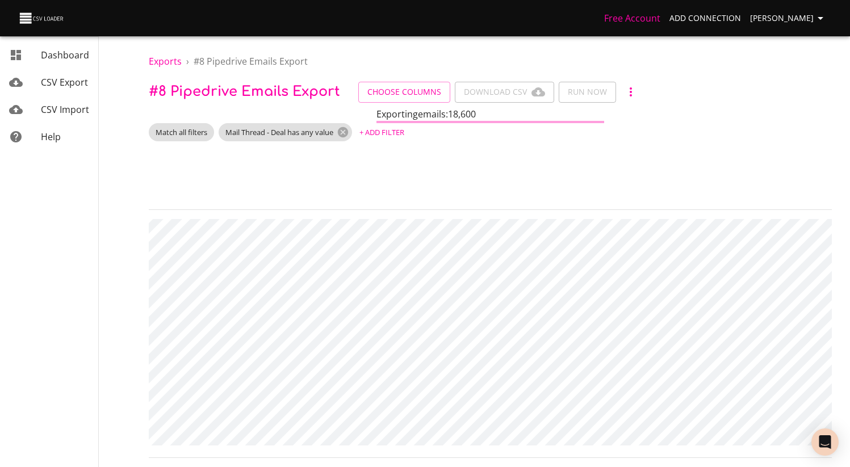
click at [462, 169] on th "Body" at bounding box center [809, 180] width 1444 height 60
